Goal: Information Seeking & Learning: Learn about a topic

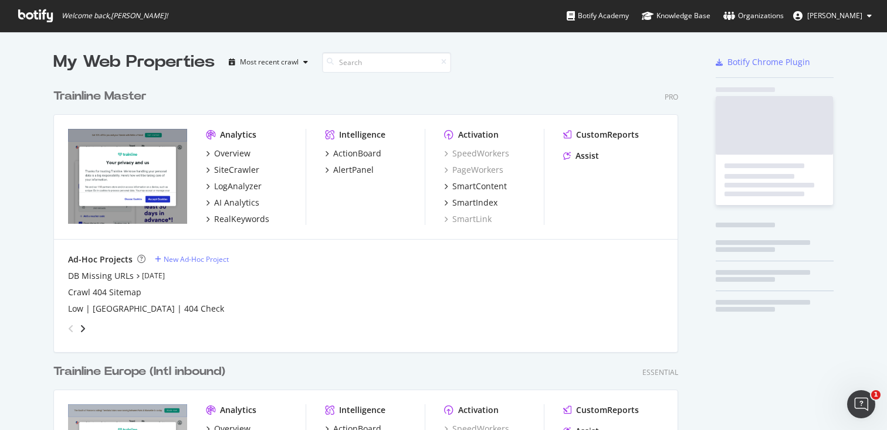
scroll to position [703, 634]
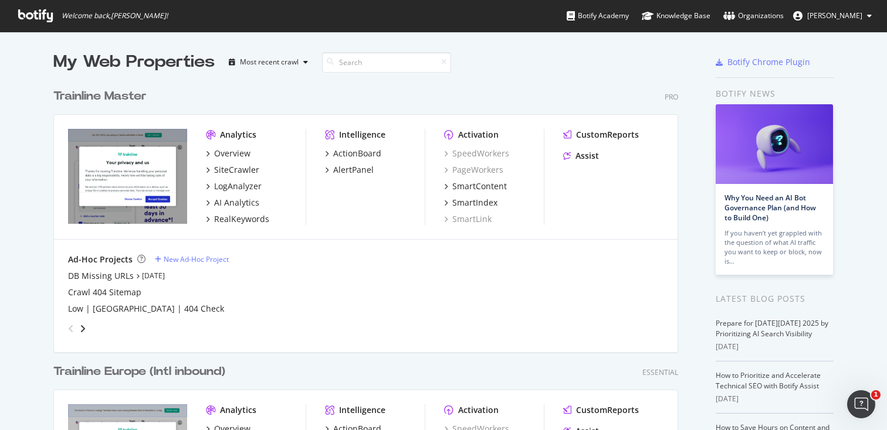
click at [131, 101] on div "Trainline Master" at bounding box center [99, 96] width 93 height 17
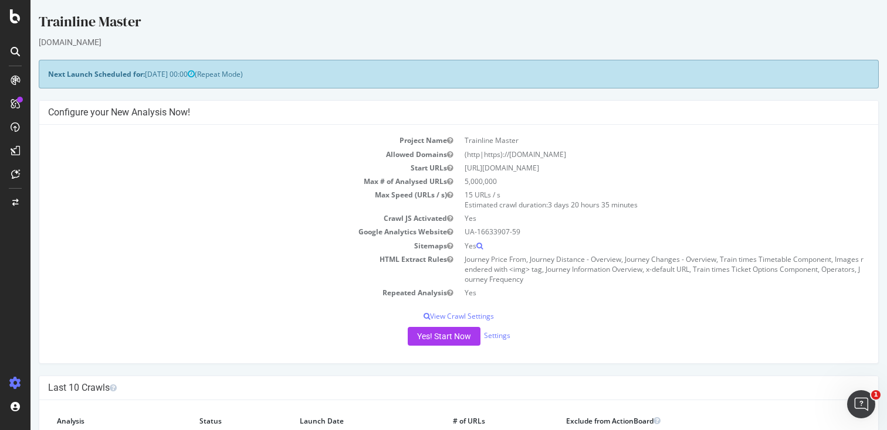
click at [15, 80] on icon at bounding box center [15, 80] width 9 height 9
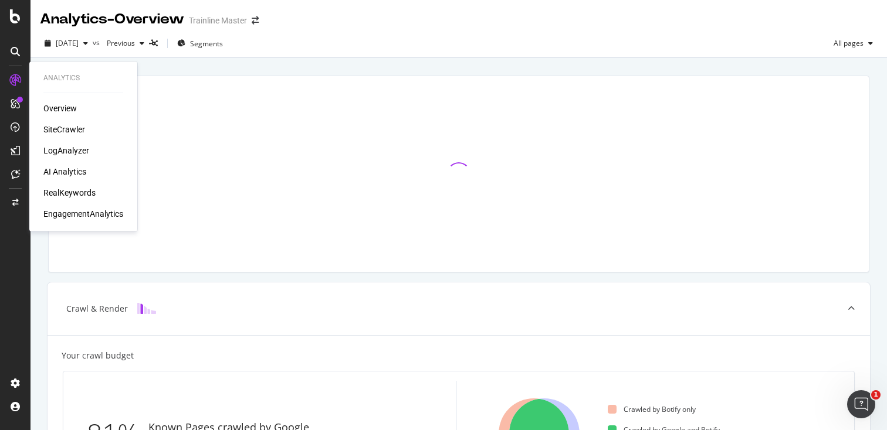
click at [70, 189] on div "RealKeywords" at bounding box center [69, 193] width 52 height 12
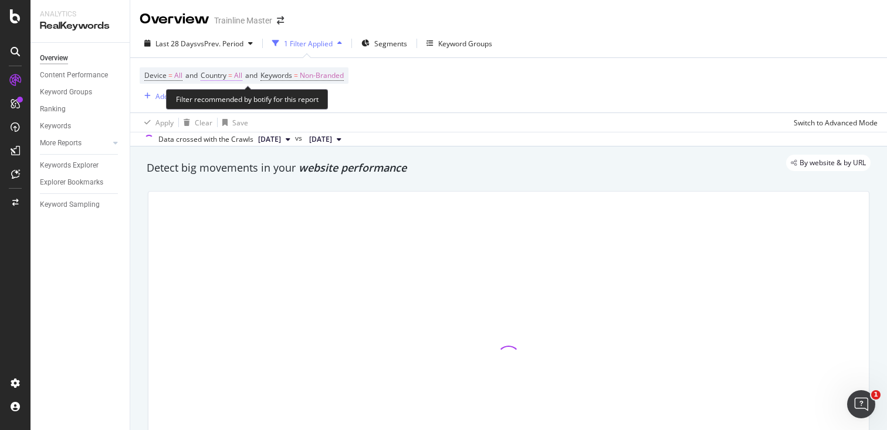
click at [220, 77] on span "Country" at bounding box center [214, 75] width 26 height 10
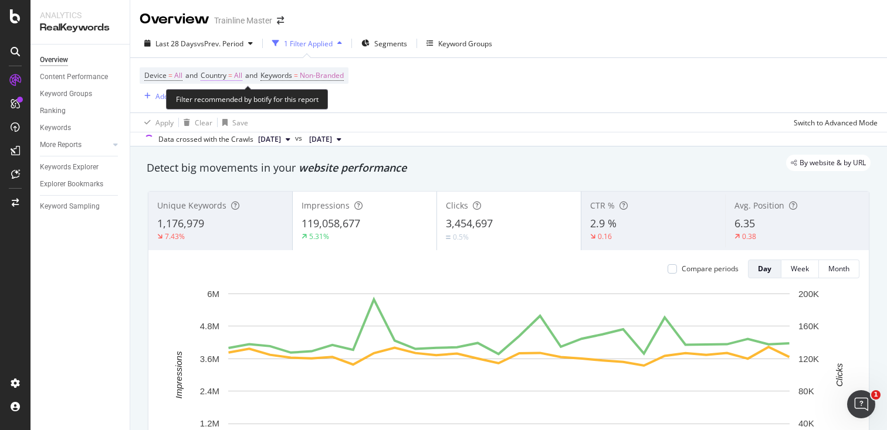
click at [230, 76] on span "Country = All" at bounding box center [222, 75] width 42 height 11
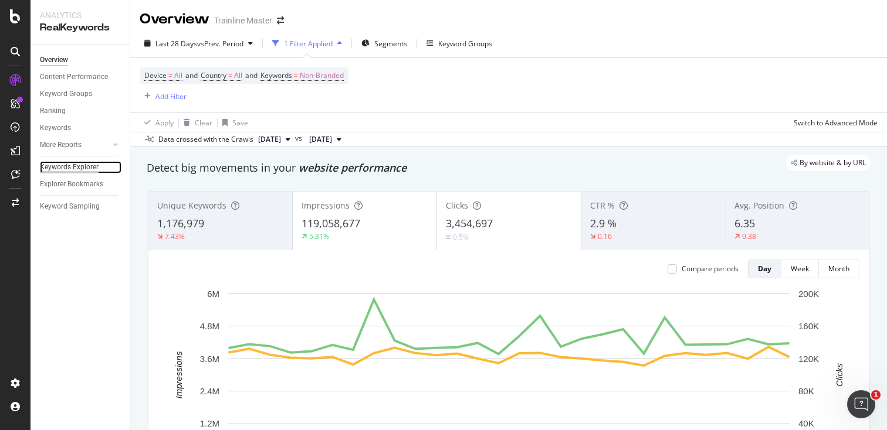
click at [89, 162] on div "Keywords Explorer" at bounding box center [69, 167] width 59 height 12
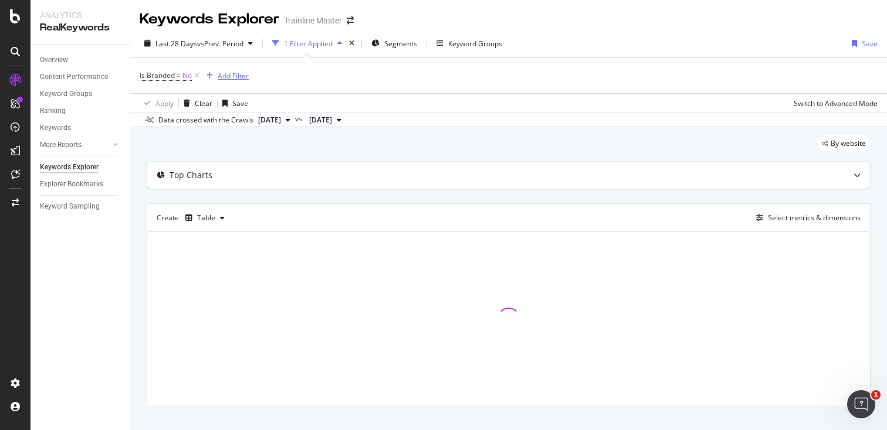
click at [226, 73] on div "Add Filter" at bounding box center [233, 76] width 31 height 10
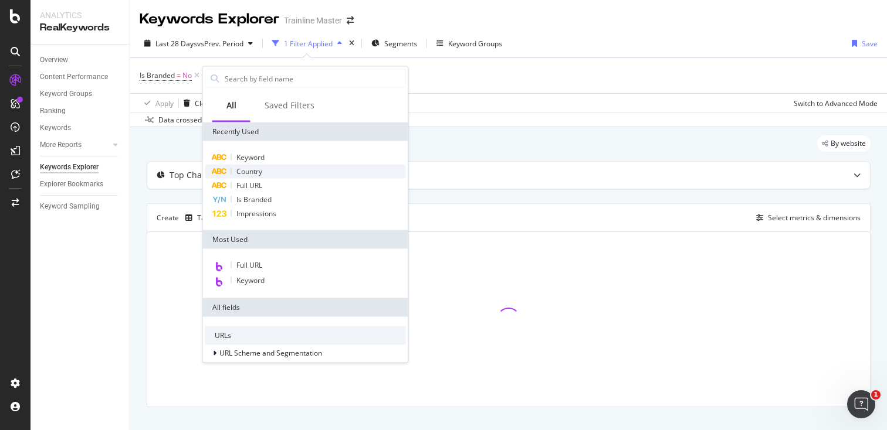
click at [242, 168] on span "Country" at bounding box center [249, 172] width 26 height 10
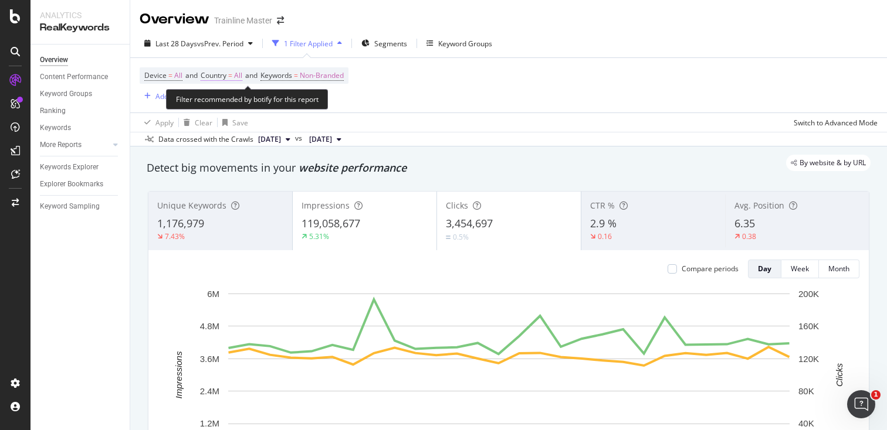
click at [225, 74] on span "Country" at bounding box center [214, 75] width 26 height 10
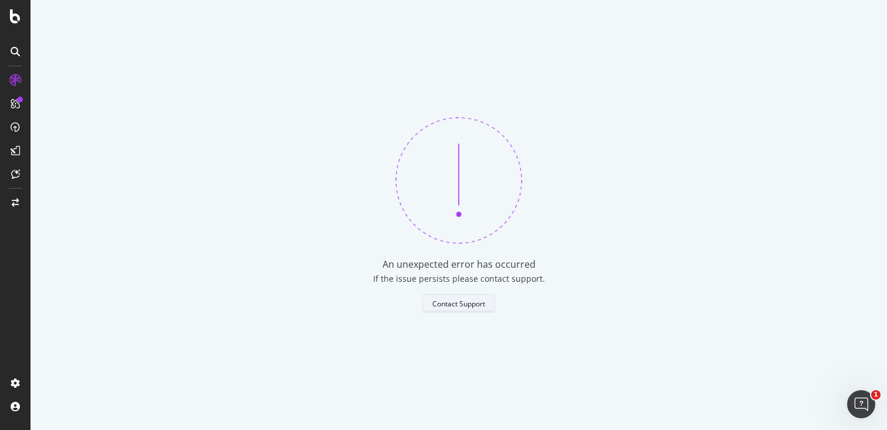
click at [449, 305] on div "Contact Support" at bounding box center [458, 304] width 53 height 10
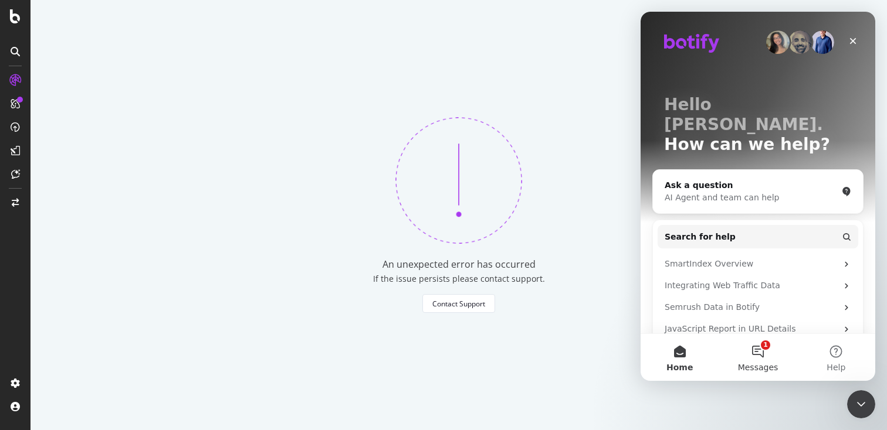
click at [761, 357] on button "1 Messages" at bounding box center [757, 357] width 78 height 47
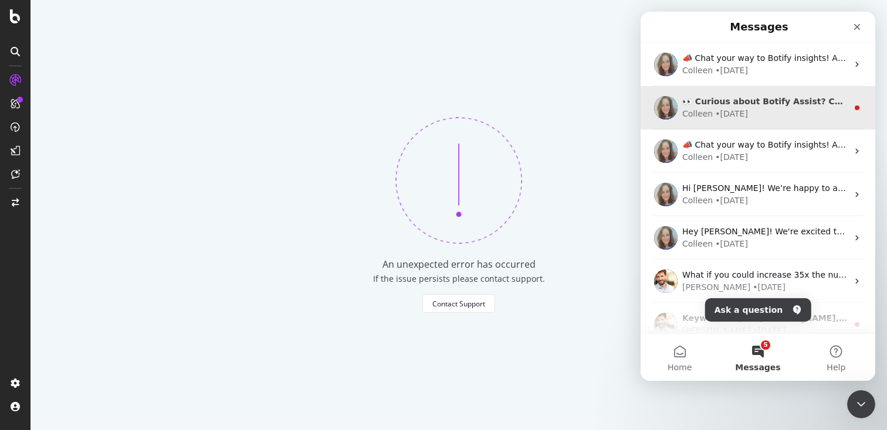
click at [744, 114] on div "• 9w ago" at bounding box center [731, 114] width 33 height 12
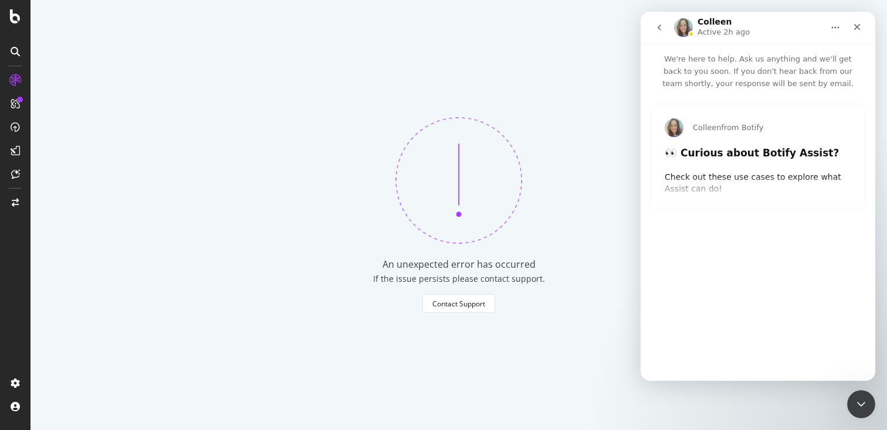
click at [664, 25] on button "go back" at bounding box center [659, 27] width 22 height 22
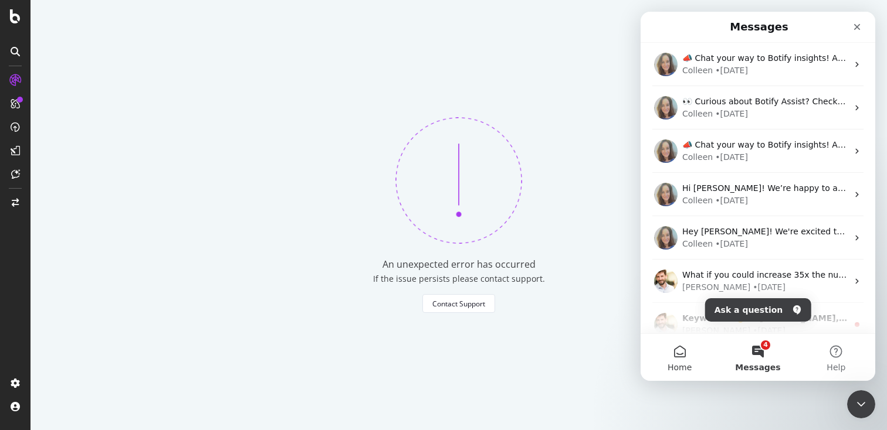
click at [692, 368] on button "Home" at bounding box center [679, 357] width 78 height 47
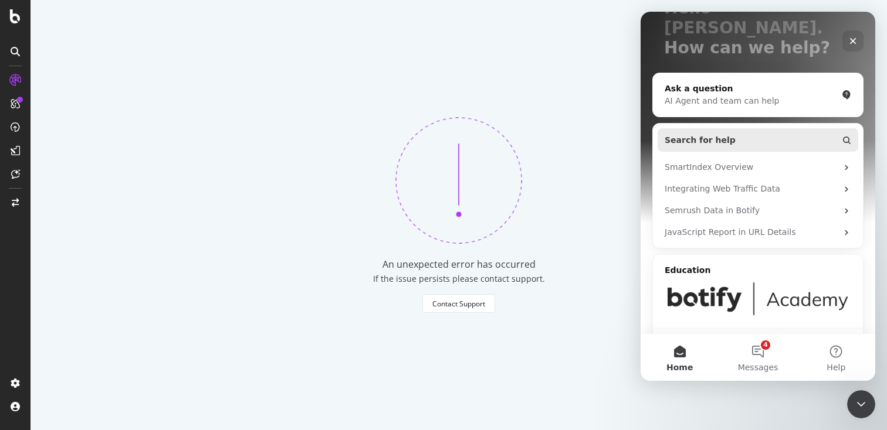
scroll to position [108, 0]
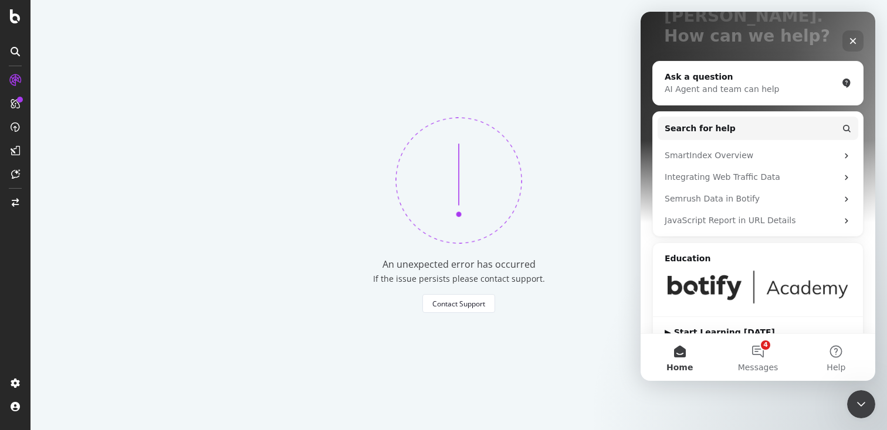
click at [452, 113] on div "An unexpected error has occurred If the issue persists please contact support. …" at bounding box center [458, 215] width 856 height 430
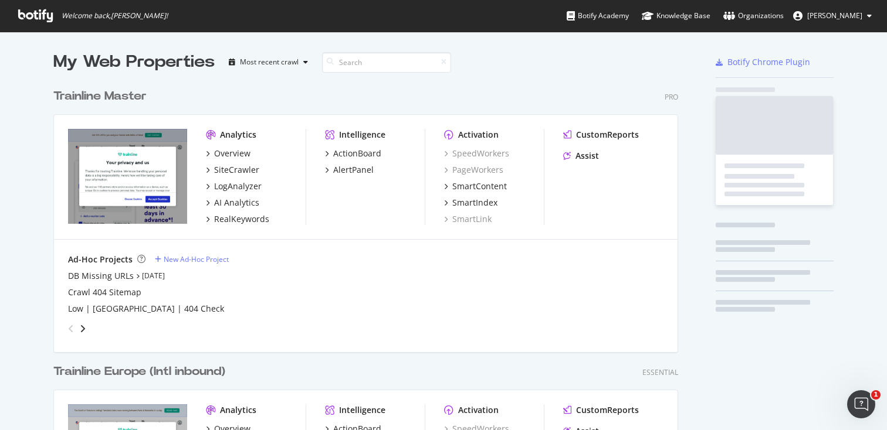
scroll to position [703, 634]
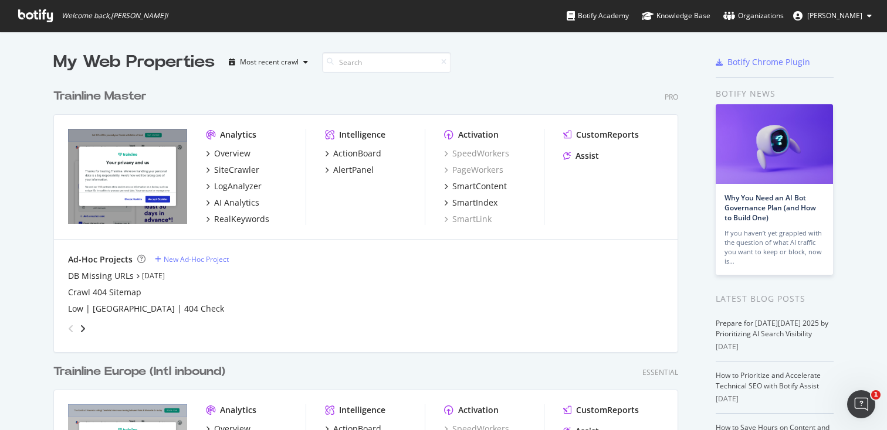
click at [121, 97] on div "Trainline Master" at bounding box center [99, 96] width 93 height 17
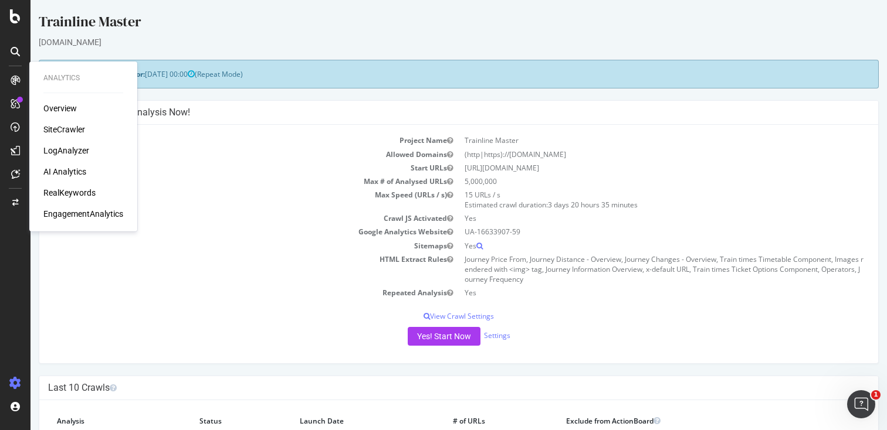
click at [70, 188] on div "RealKeywords" at bounding box center [69, 193] width 52 height 12
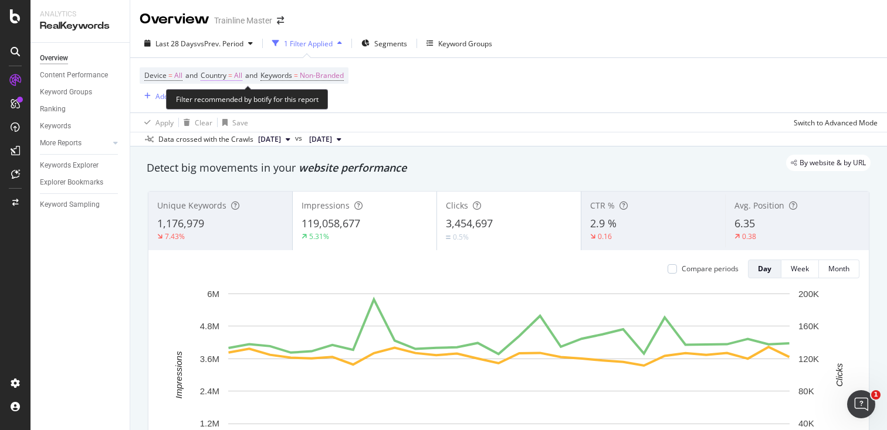
click at [213, 80] on span "Country" at bounding box center [214, 75] width 26 height 10
